Goal: Check status: Check status

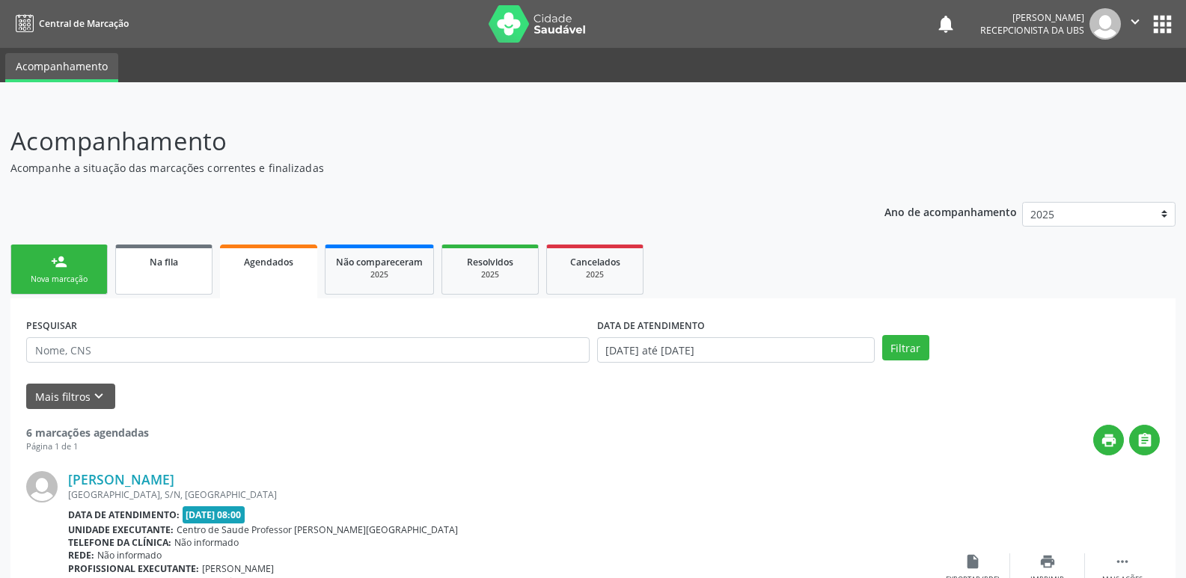
click at [171, 272] on link "Na fila" at bounding box center [163, 270] width 97 height 50
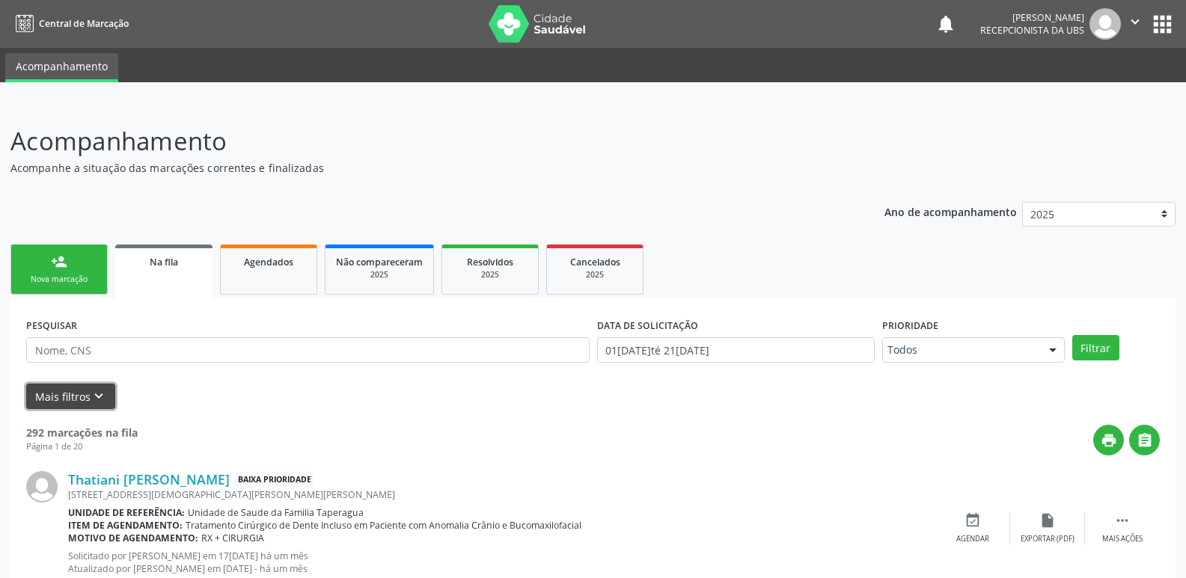
click at [87, 402] on button "Mais filtros keyboard_arrow_down" at bounding box center [70, 397] width 89 height 26
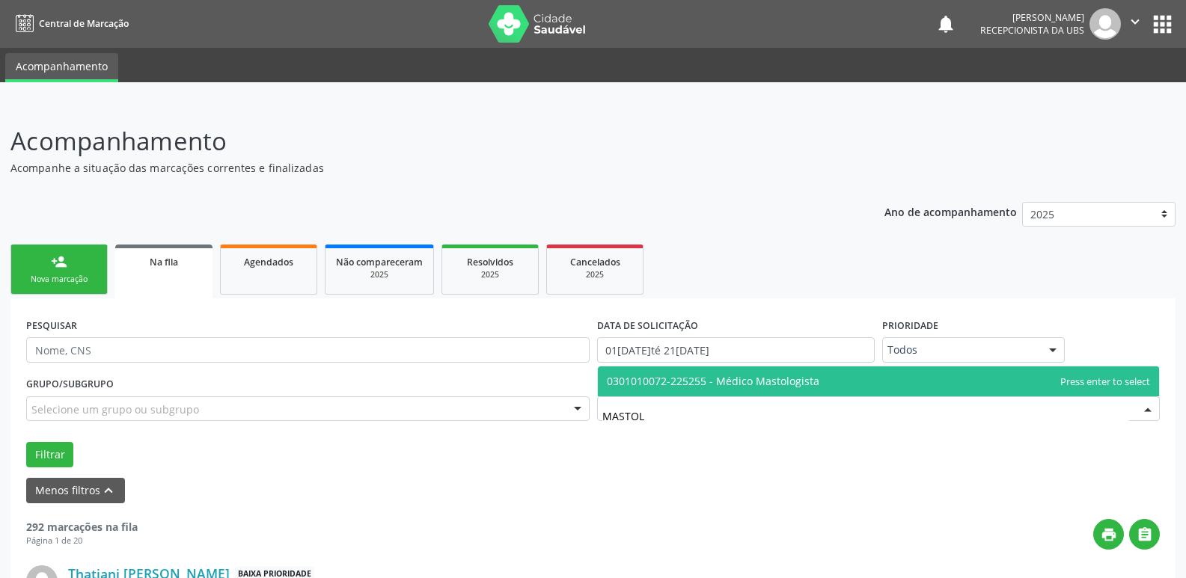
type input "MASTOLO"
click at [762, 374] on span "0301010072-225255 - Médico Mastologista" at bounding box center [713, 381] width 212 height 14
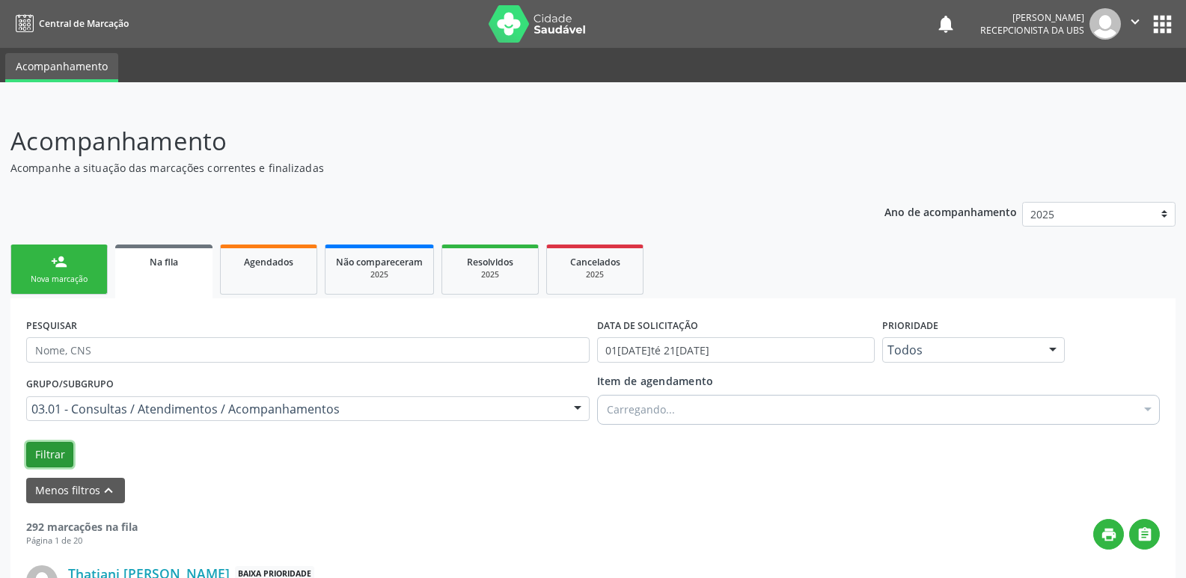
click at [52, 451] on button "Filtrar" at bounding box center [49, 454] width 47 height 25
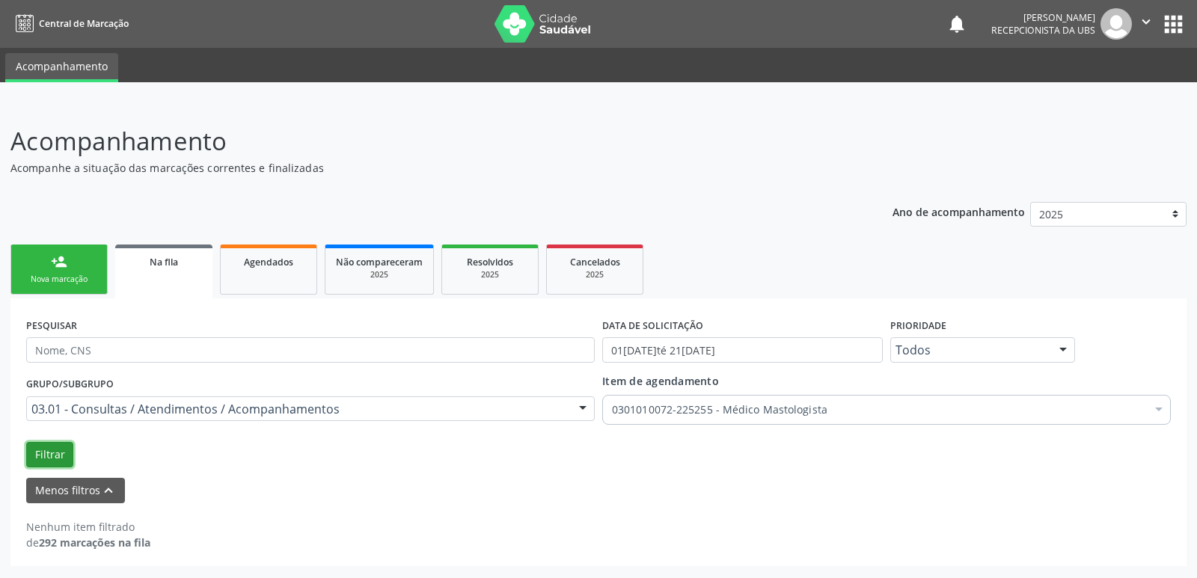
click at [46, 459] on button "Filtrar" at bounding box center [49, 454] width 47 height 25
drag, startPoint x: 1192, startPoint y: 245, endPoint x: 1160, endPoint y: 385, distance: 143.5
click at [1160, 385] on div "Acompanhamento Acompanhe a situação das marcações correntes e finalizadas Relat…" at bounding box center [598, 340] width 1197 height 475
click at [1014, 494] on div "Menos filtros keyboard_arrow_up" at bounding box center [598, 491] width 1152 height 26
click at [1185, 481] on div "Acompanhamento Acompanhe a situação das marcações correntes e finalizadas Relat…" at bounding box center [598, 340] width 1197 height 475
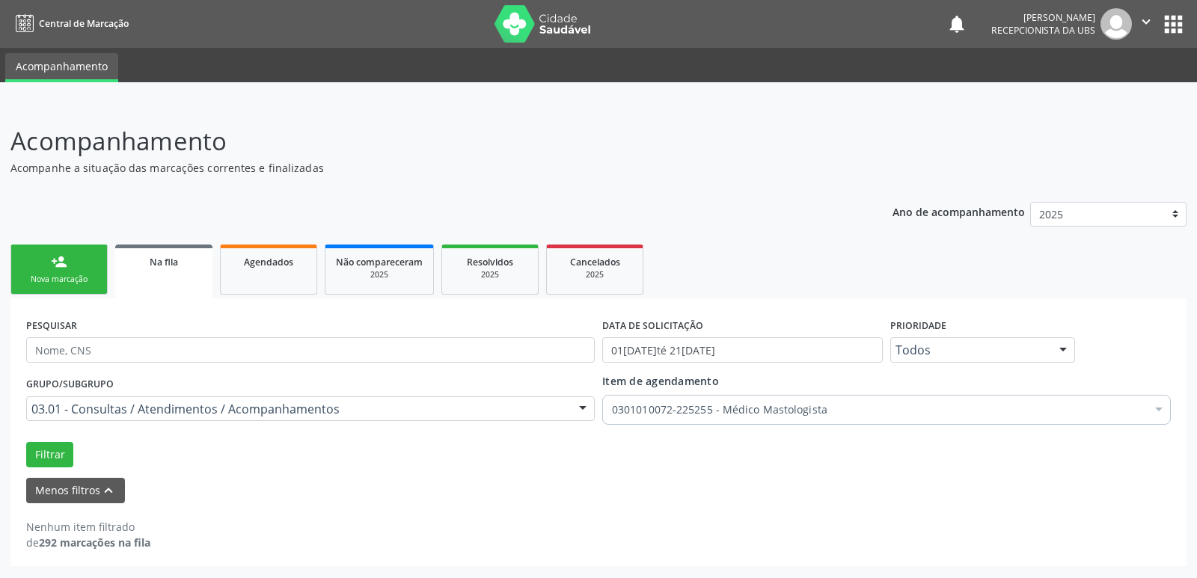
click at [435, 224] on div "Ano de acompanhamento 2025 person_add Nova marcação Na fila Agendados Não compa…" at bounding box center [598, 380] width 1176 height 376
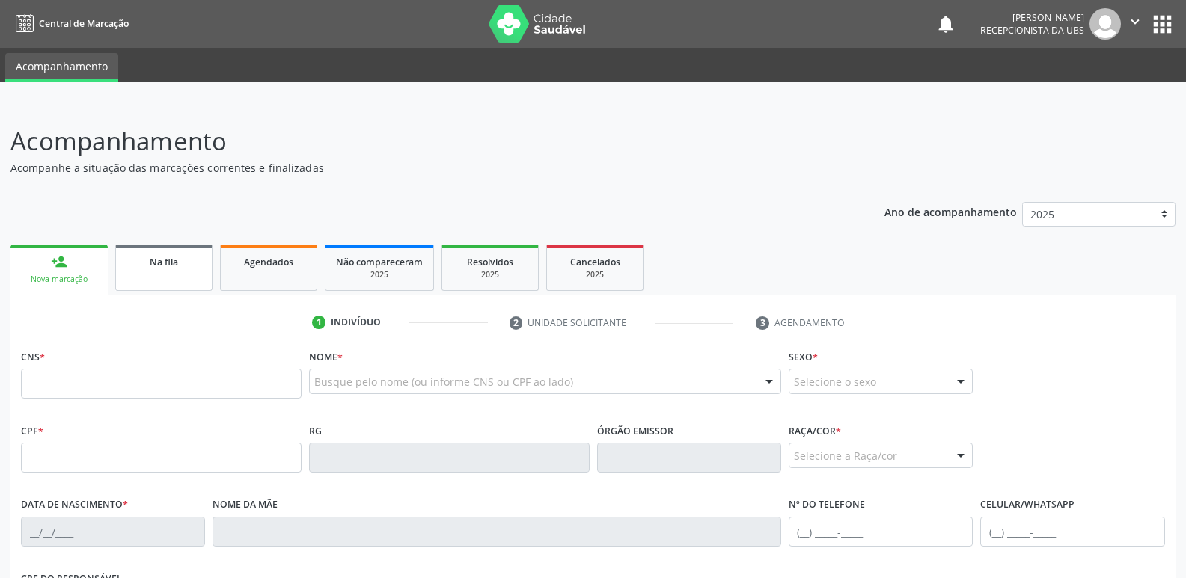
click at [179, 269] on div "Na fila" at bounding box center [163, 262] width 75 height 16
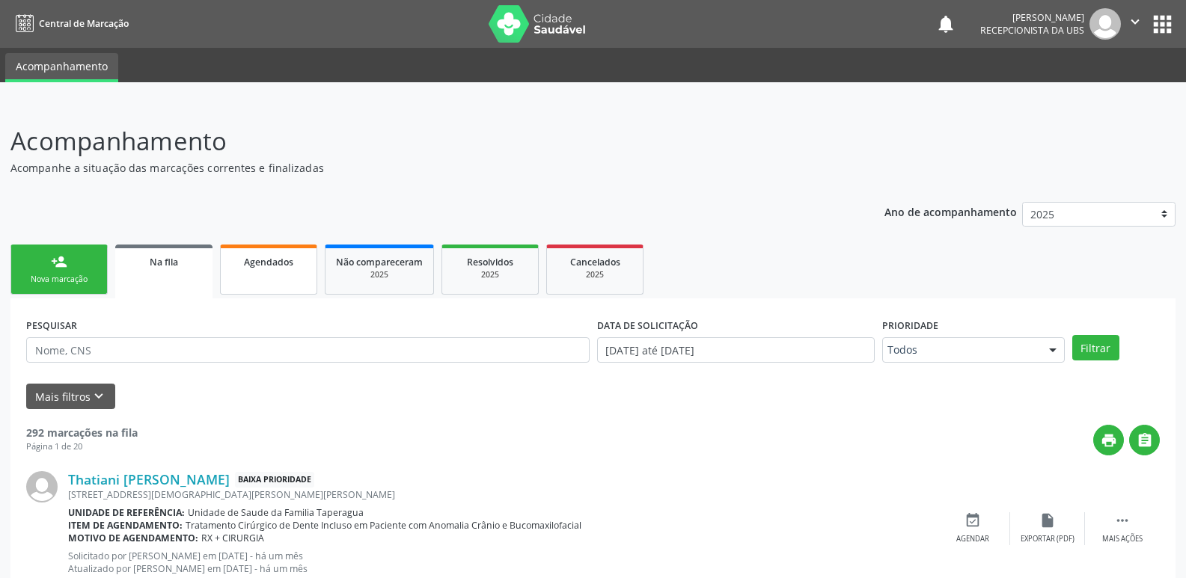
click at [304, 257] on div "Agendados" at bounding box center [268, 262] width 75 height 16
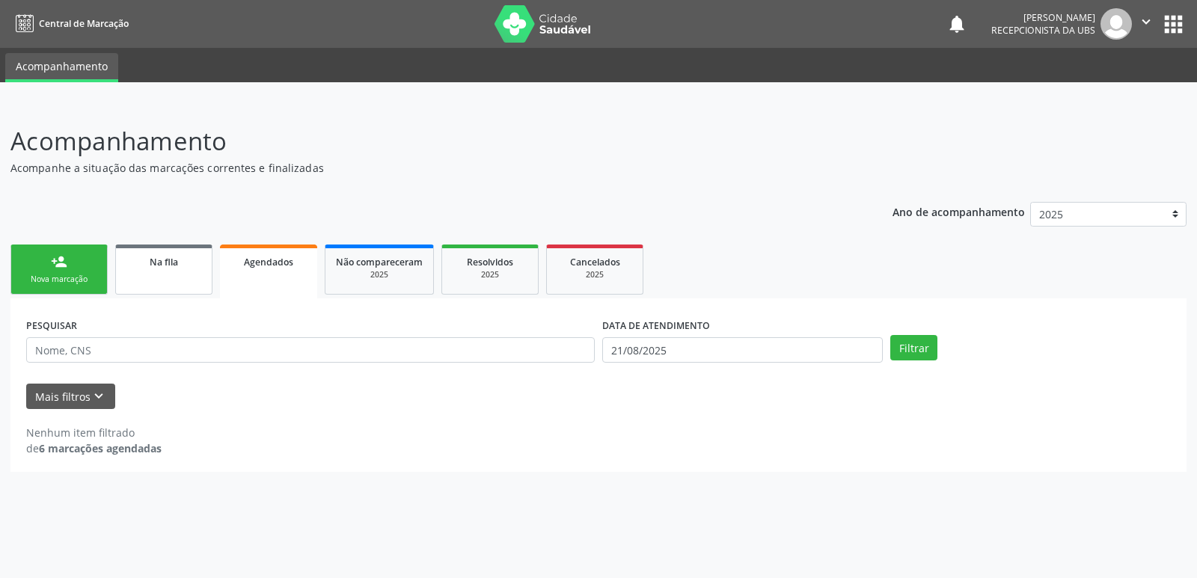
click at [174, 257] on span "Na fila" at bounding box center [164, 262] width 28 height 13
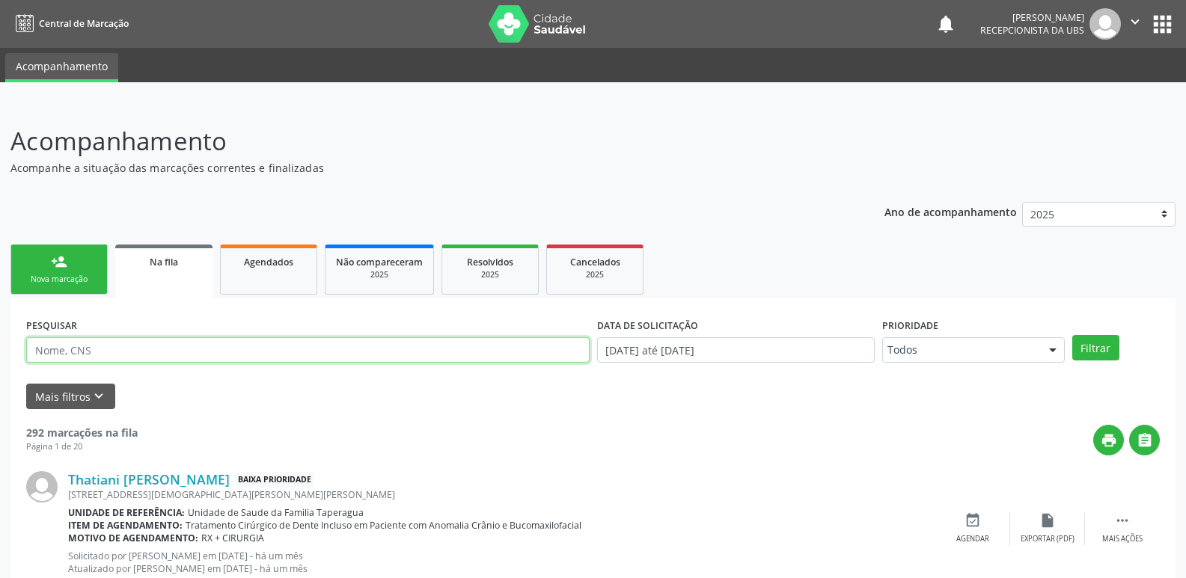
click at [156, 346] on input "text" at bounding box center [307, 349] width 563 height 25
paste input "702501383639236"
click at [1072, 335] on button "Filtrar" at bounding box center [1095, 347] width 47 height 25
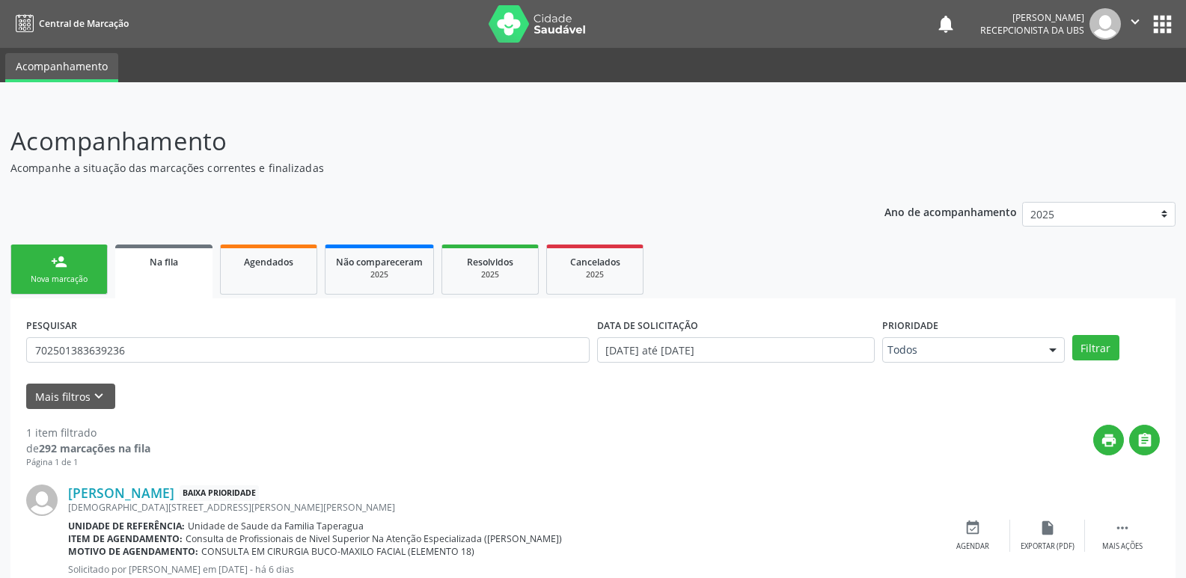
scroll to position [50, 0]
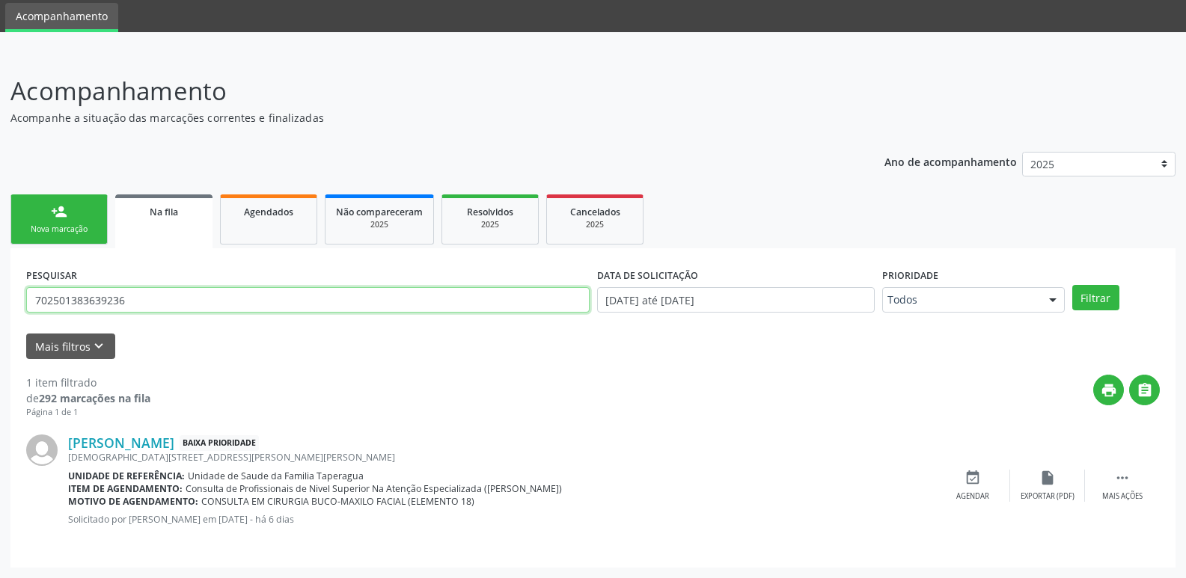
click at [429, 300] on input "702501383639236" at bounding box center [307, 299] width 563 height 25
paste input "2364455630"
type input "702502364455630"
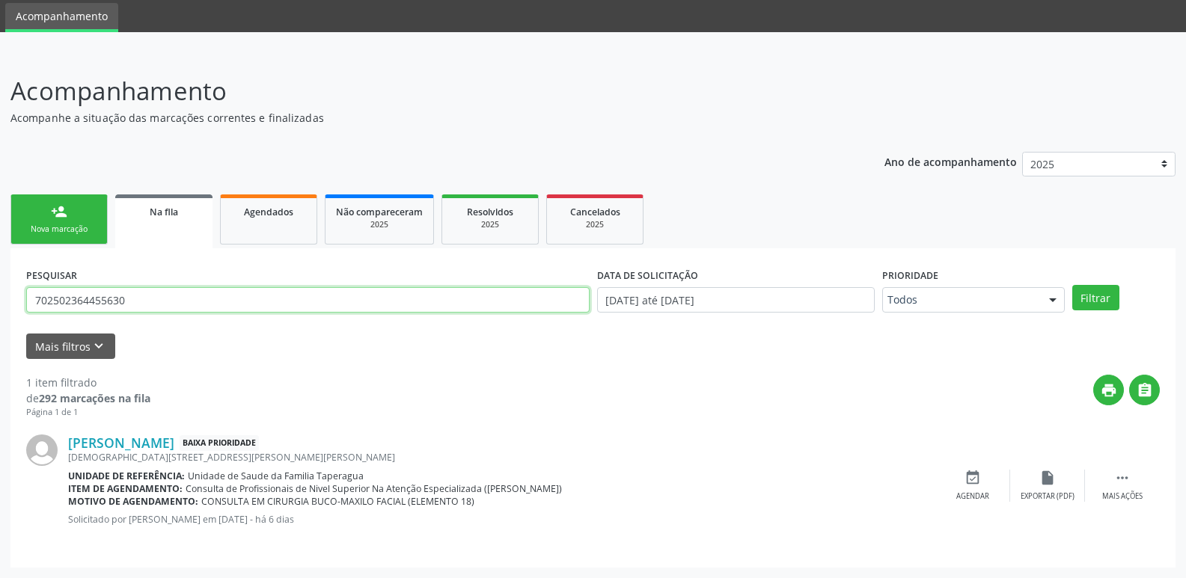
click at [1072, 285] on button "Filtrar" at bounding box center [1095, 297] width 47 height 25
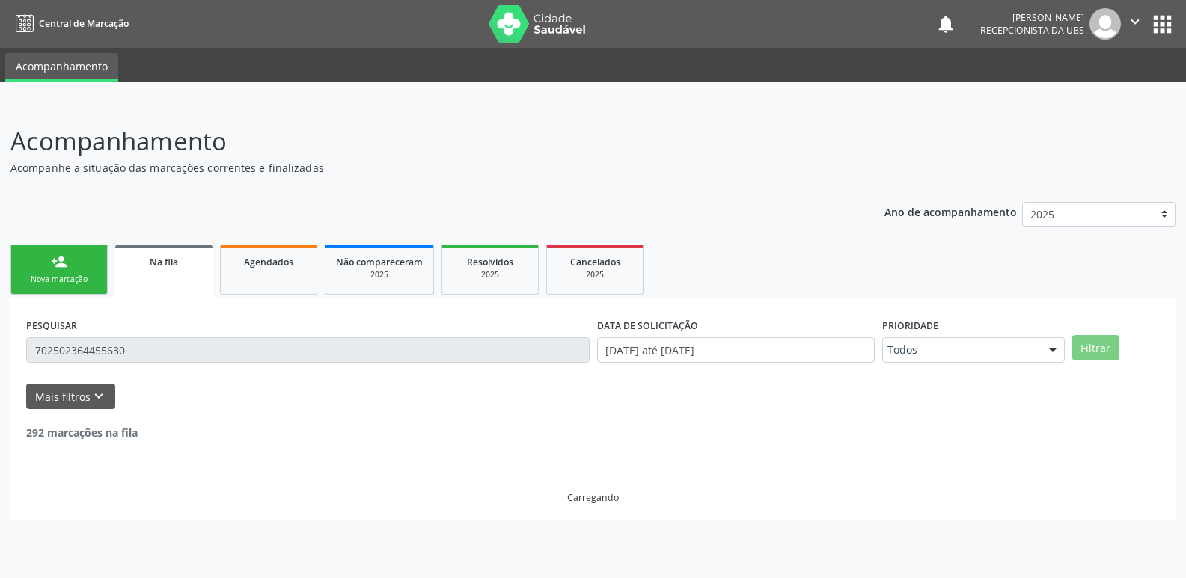
scroll to position [0, 0]
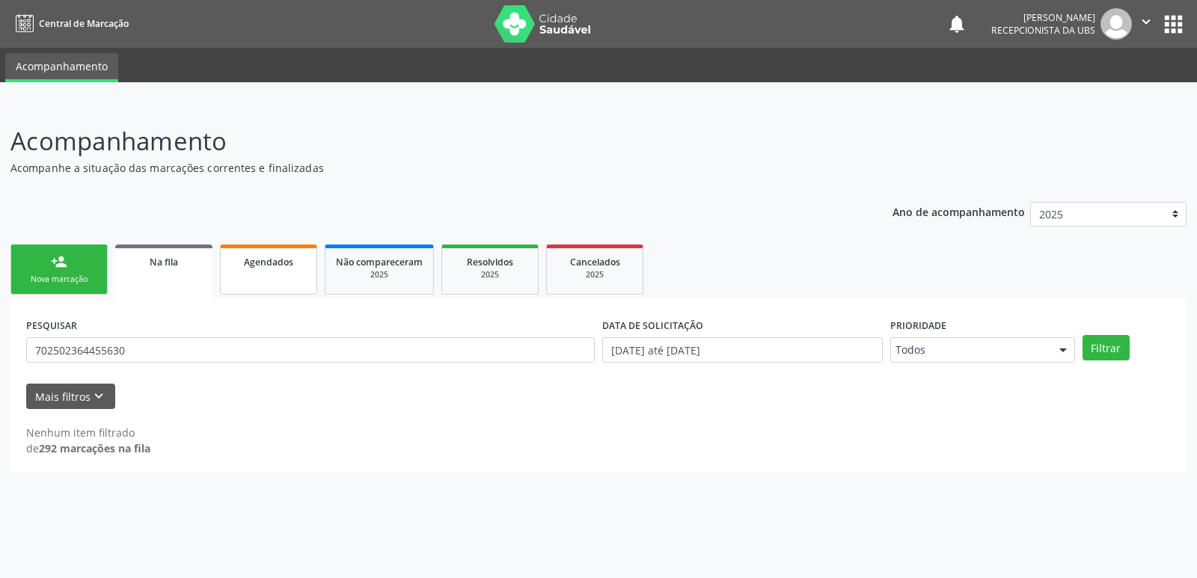
click at [269, 270] on link "Agendados" at bounding box center [268, 270] width 97 height 50
click at [155, 254] on div "Na fila" at bounding box center [163, 262] width 75 height 16
click at [161, 352] on input "702502364455630" at bounding box center [310, 349] width 569 height 25
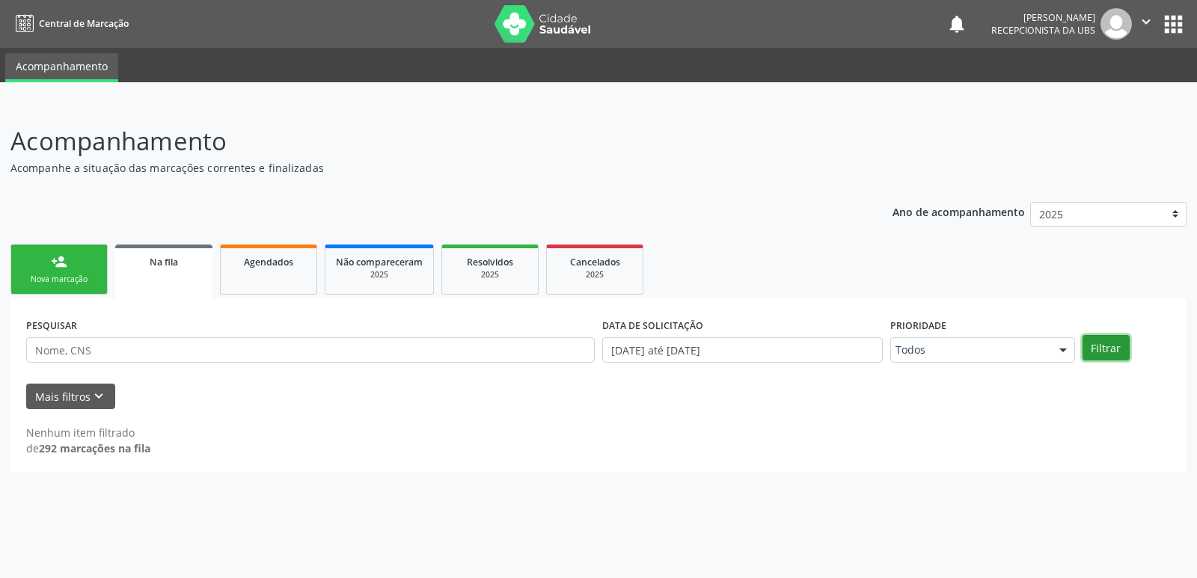
click at [1094, 346] on button "Filtrar" at bounding box center [1105, 347] width 47 height 25
